Goal: Check status: Check status

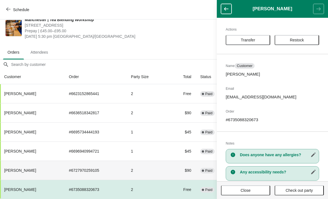
scroll to position [91, 0]
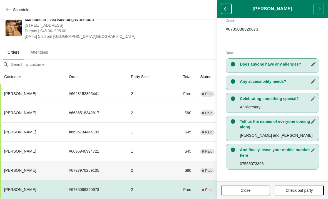
click at [145, 170] on td "2" at bounding box center [147, 170] width 42 height 19
click at [227, 7] on icon "button" at bounding box center [227, 9] width 6 height 6
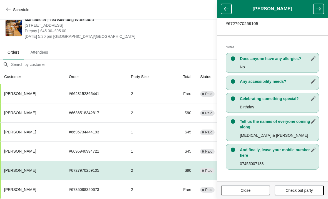
scroll to position [96, 0]
click at [227, 11] on icon "button" at bounding box center [227, 9] width 6 height 6
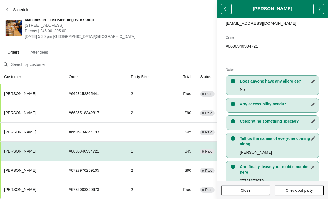
scroll to position [76, 0]
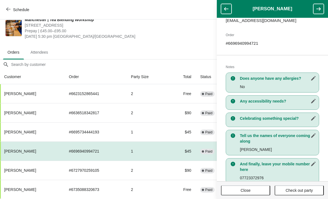
click at [225, 9] on icon "button" at bounding box center [226, 8] width 4 height 3
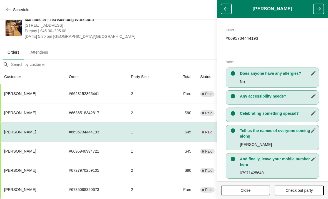
scroll to position [88, 0]
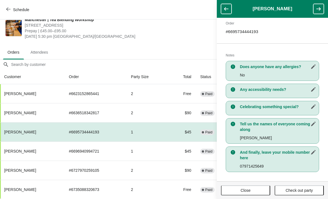
click at [226, 7] on icon "button" at bounding box center [227, 9] width 6 height 6
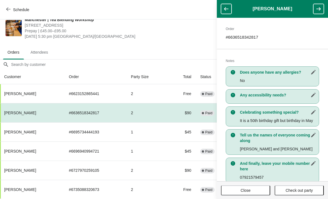
scroll to position [85, 0]
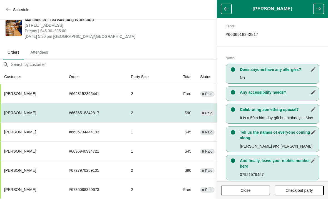
click at [226, 8] on icon "button" at bounding box center [227, 9] width 6 height 6
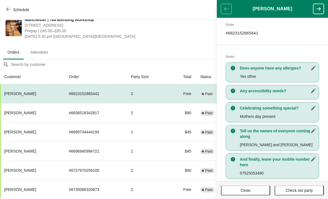
scroll to position [93, 0]
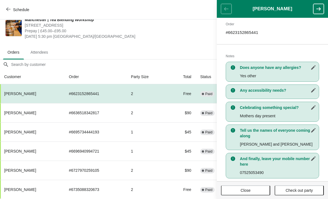
click at [126, 116] on td "# 6636518342817" at bounding box center [95, 112] width 62 height 19
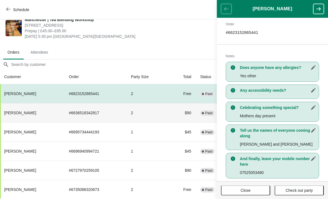
click at [108, 124] on td "# 6695734444193" at bounding box center [95, 131] width 62 height 19
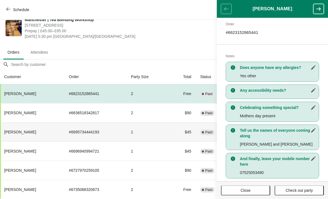
click at [131, 110] on td "2" at bounding box center [147, 112] width 42 height 19
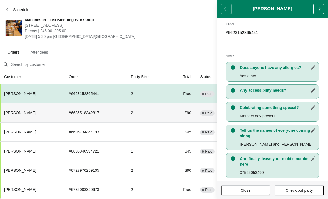
click at [319, 11] on icon "button" at bounding box center [319, 9] width 6 height 6
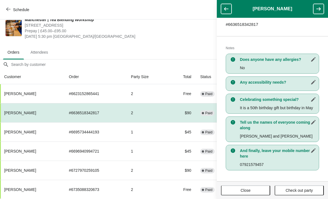
scroll to position [98, 0]
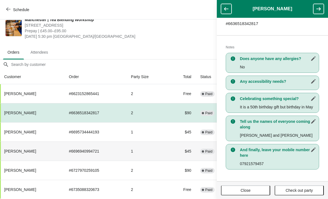
click at [164, 155] on td "1" at bounding box center [147, 151] width 42 height 19
click at [316, 12] on button "button" at bounding box center [318, 9] width 11 height 10
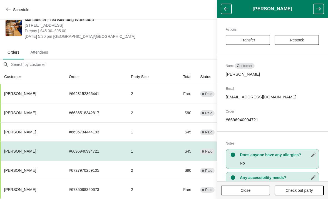
click at [315, 10] on button "button" at bounding box center [318, 9] width 11 height 10
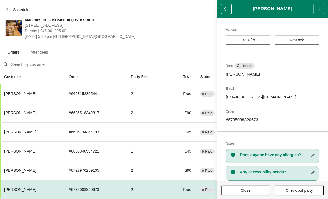
click at [316, 7] on header "[PERSON_NAME]" at bounding box center [272, 9] width 111 height 18
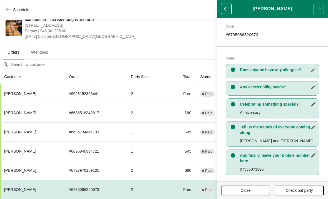
scroll to position [85, 0]
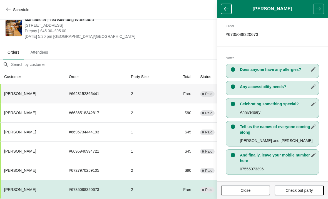
click at [163, 88] on td "2" at bounding box center [147, 93] width 42 height 19
click at [94, 94] on td "# 6623152865441" at bounding box center [95, 93] width 62 height 19
click at [227, 8] on icon "button" at bounding box center [227, 9] width 6 height 6
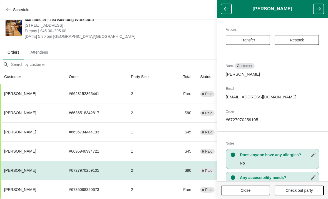
click at [230, 8] on button "button" at bounding box center [226, 9] width 11 height 10
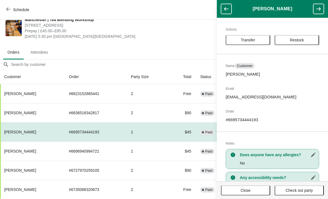
click at [222, 9] on button "button" at bounding box center [226, 9] width 11 height 10
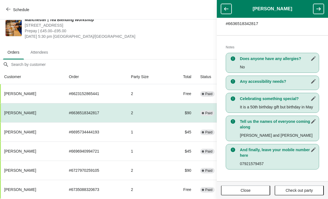
scroll to position [102, 0]
click at [225, 8] on icon "button" at bounding box center [227, 9] width 6 height 6
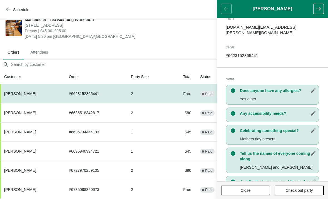
scroll to position [72, 0]
